Goal: Find specific page/section: Find specific page/section

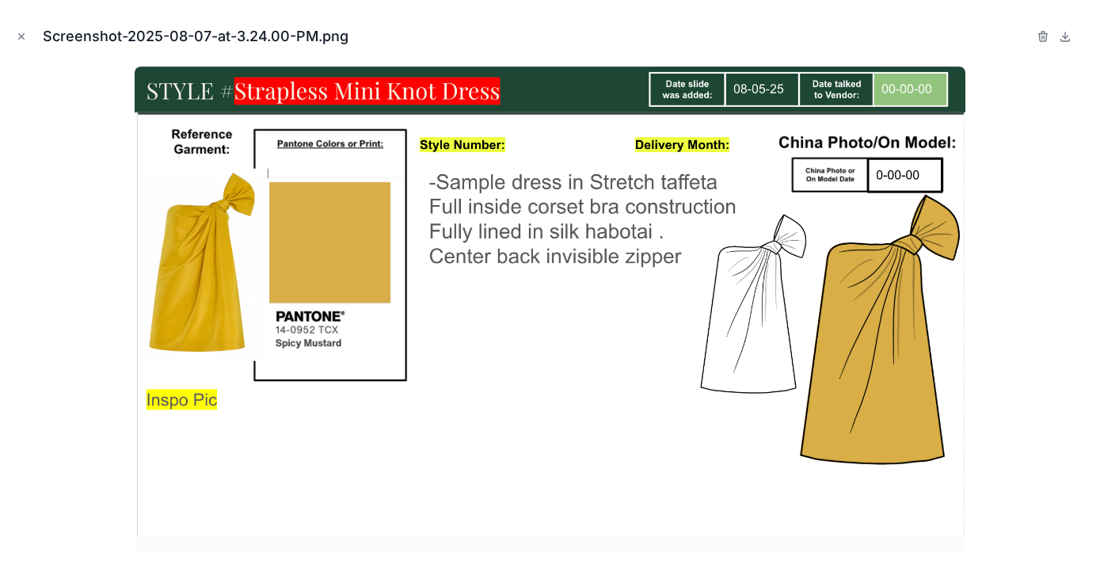
scroll to position [476, 0]
click at [23, 36] on icon "Close modal" at bounding box center [21, 36] width 11 height 11
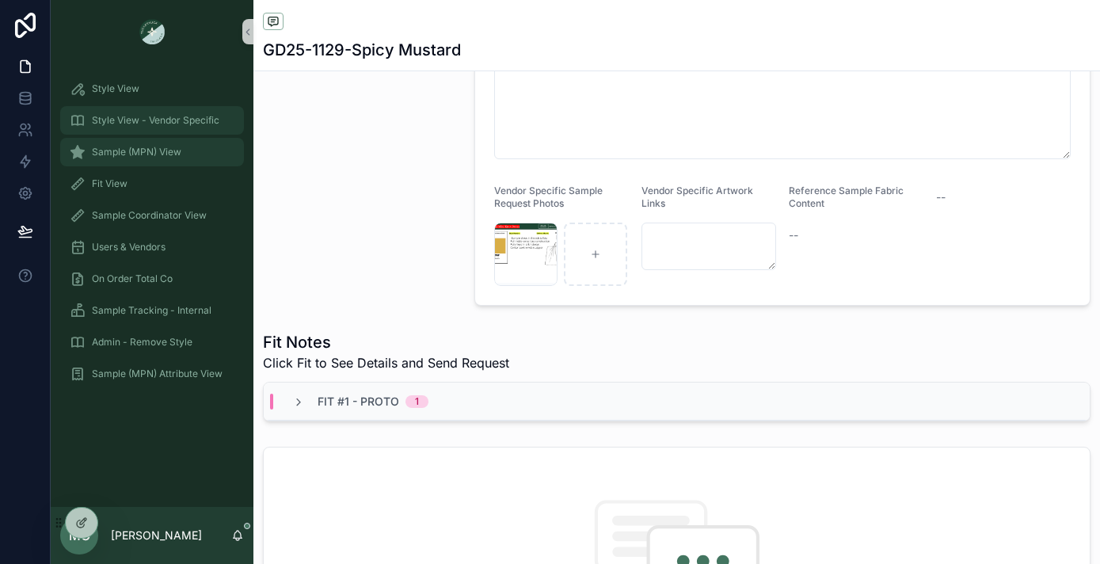
click at [121, 151] on span "Sample (MPN) View" at bounding box center [136, 152] width 89 height 13
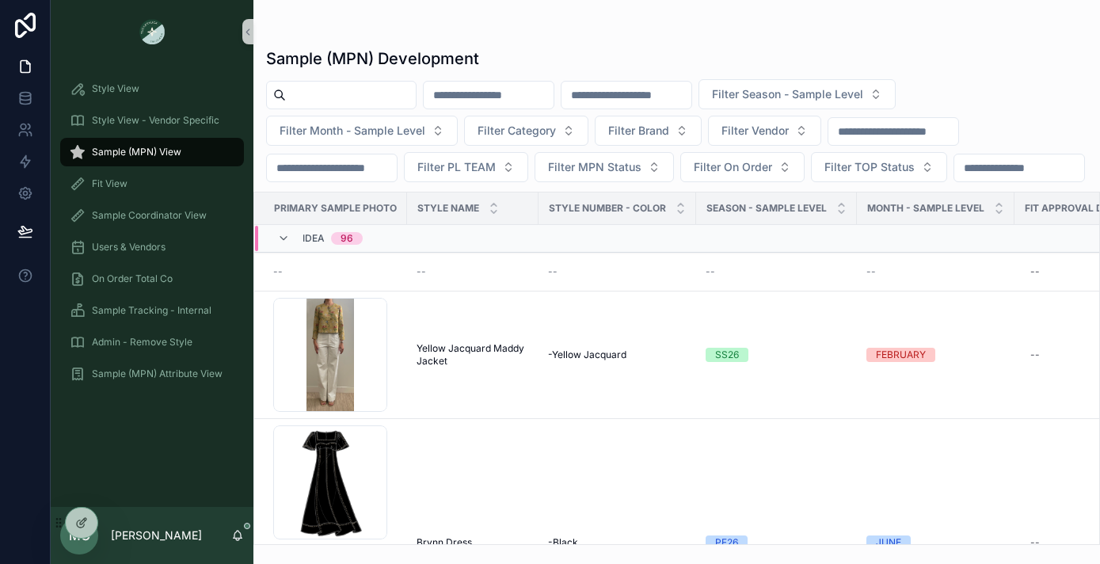
click at [321, 93] on input "scrollable content" at bounding box center [351, 95] width 130 height 22
type input "****"
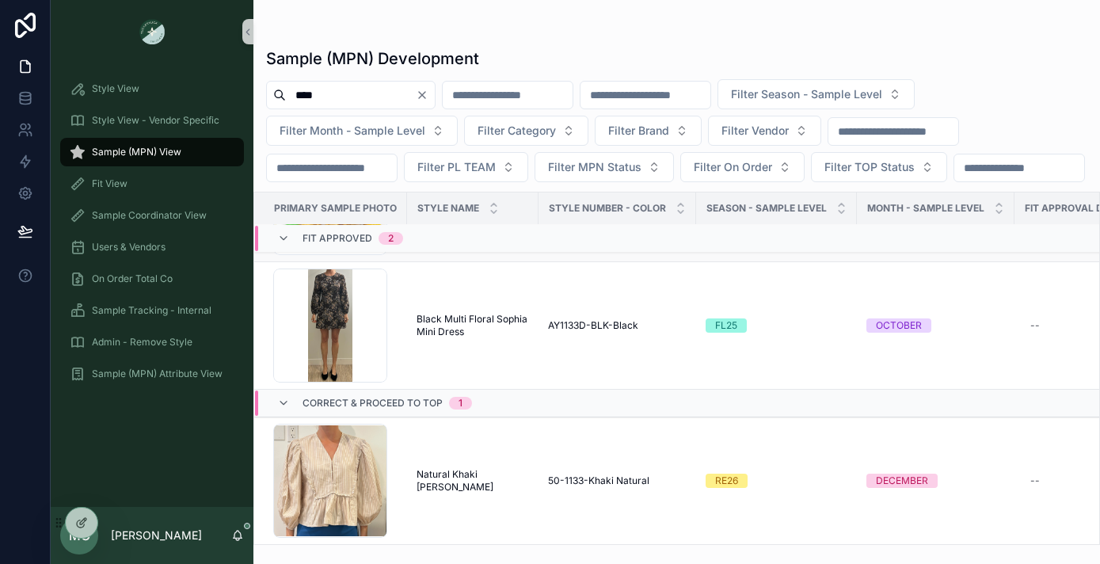
scroll to position [153, 0]
click at [347, 477] on div "Screenshot-2025-08-07-145030 .png" at bounding box center [330, 481] width 114 height 114
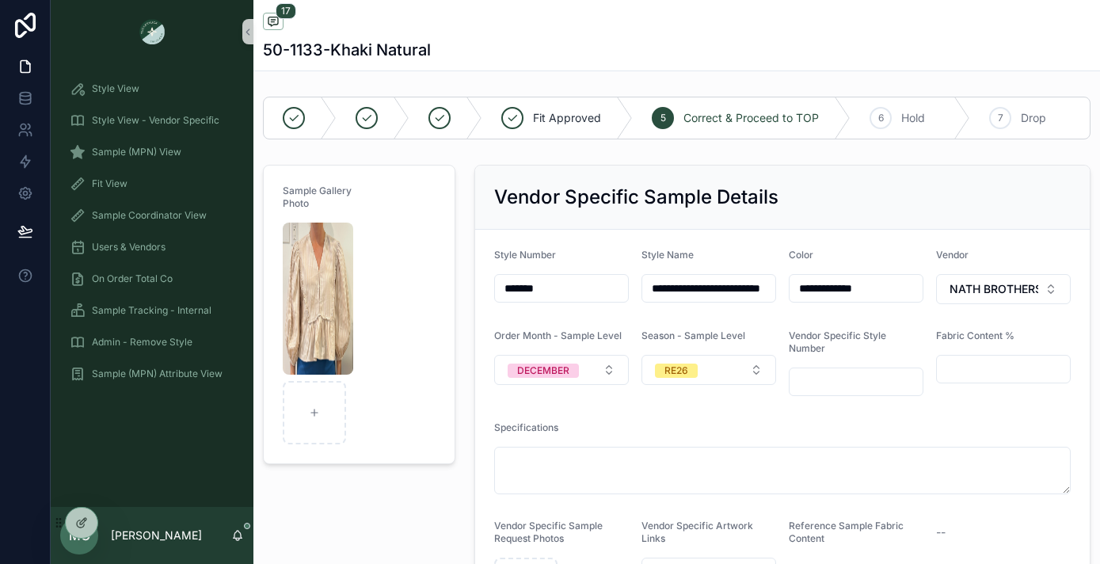
scroll to position [1935, 0]
click at [321, 292] on img "scrollable content" at bounding box center [318, 298] width 70 height 152
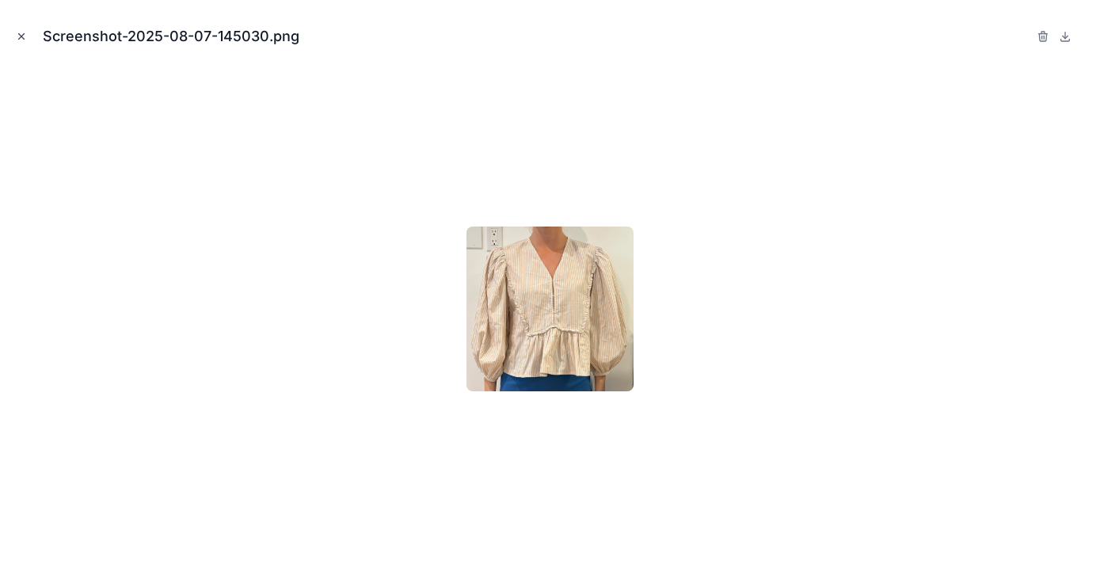
click at [23, 32] on icon "Close modal" at bounding box center [21, 36] width 11 height 11
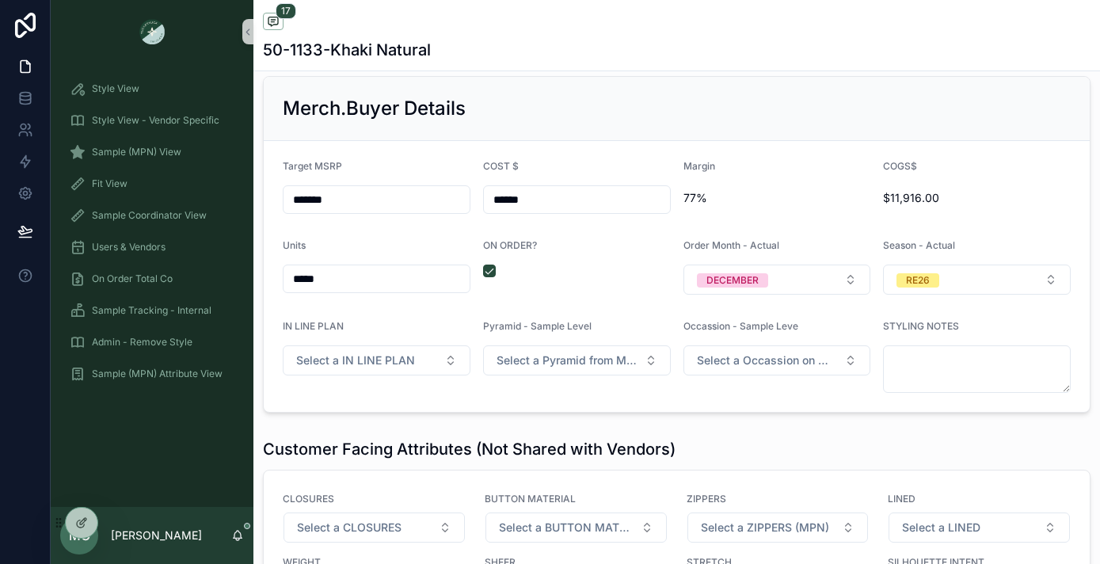
scroll to position [2073, 0]
